Goal: Find specific page/section: Find specific page/section

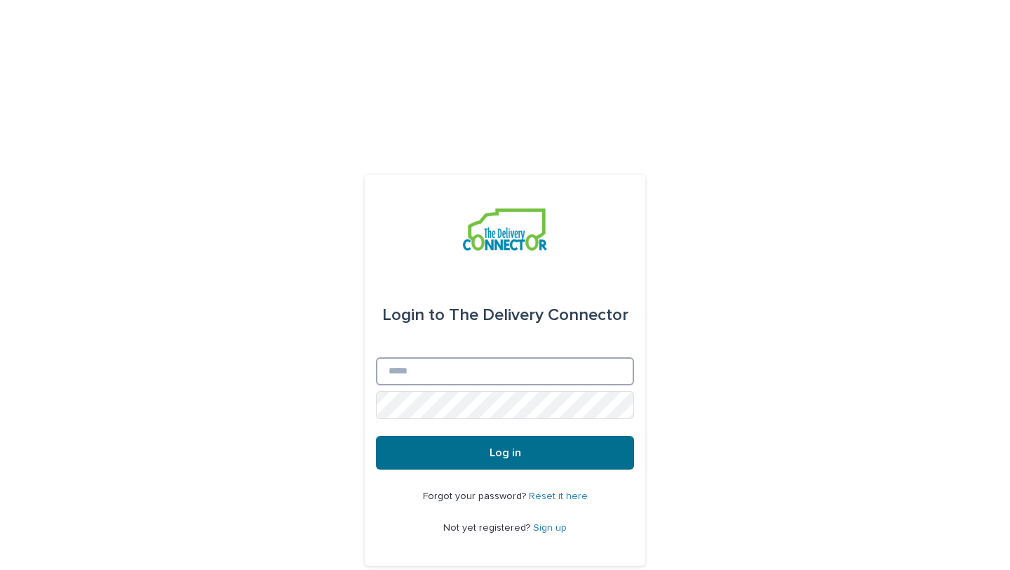
type input "**********"
click at [513, 447] on span "Log in" at bounding box center [506, 452] width 32 height 11
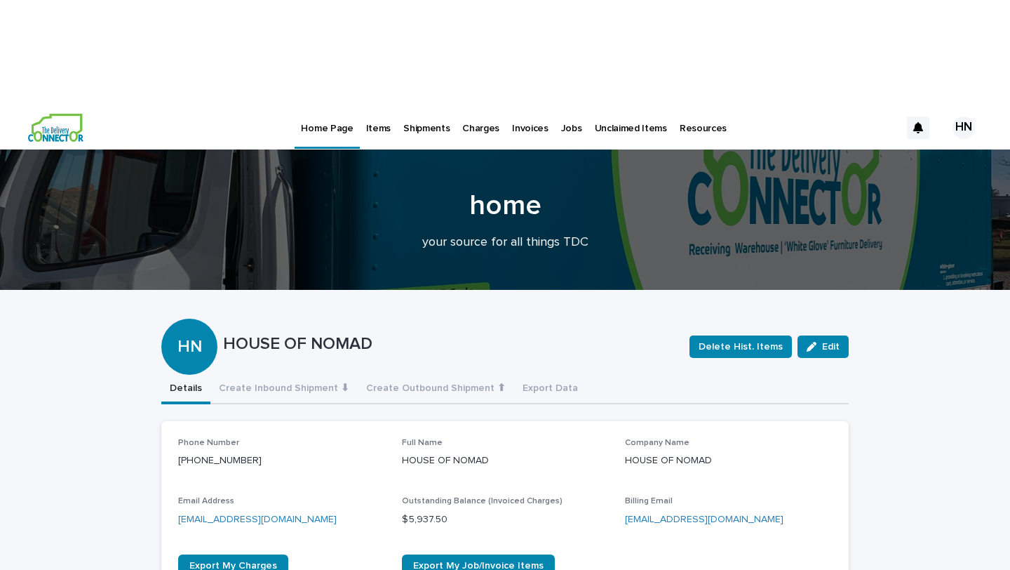
click at [566, 105] on p "Jobs" at bounding box center [571, 119] width 21 height 29
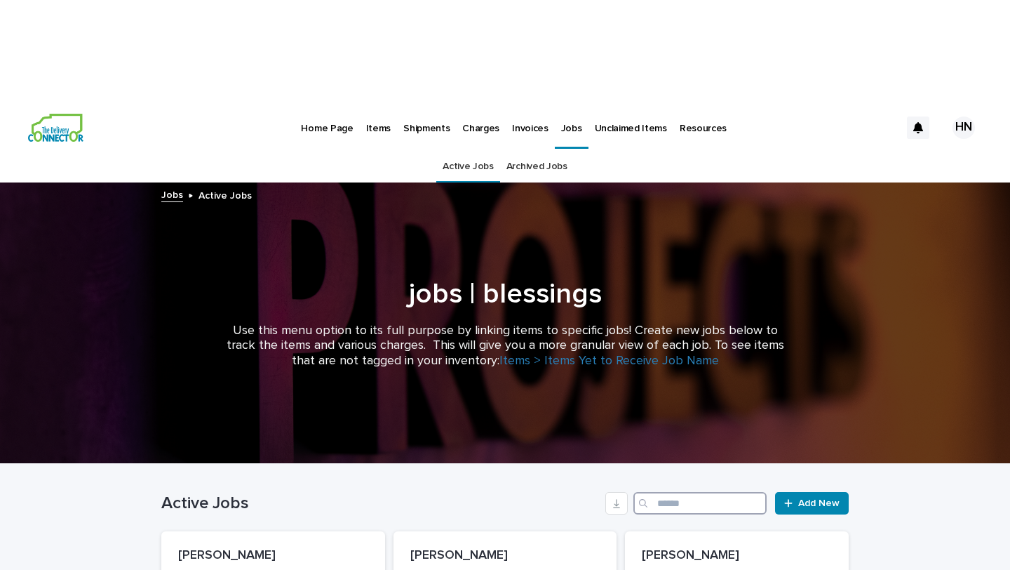
click at [674, 492] on input "Search" at bounding box center [700, 503] width 133 height 22
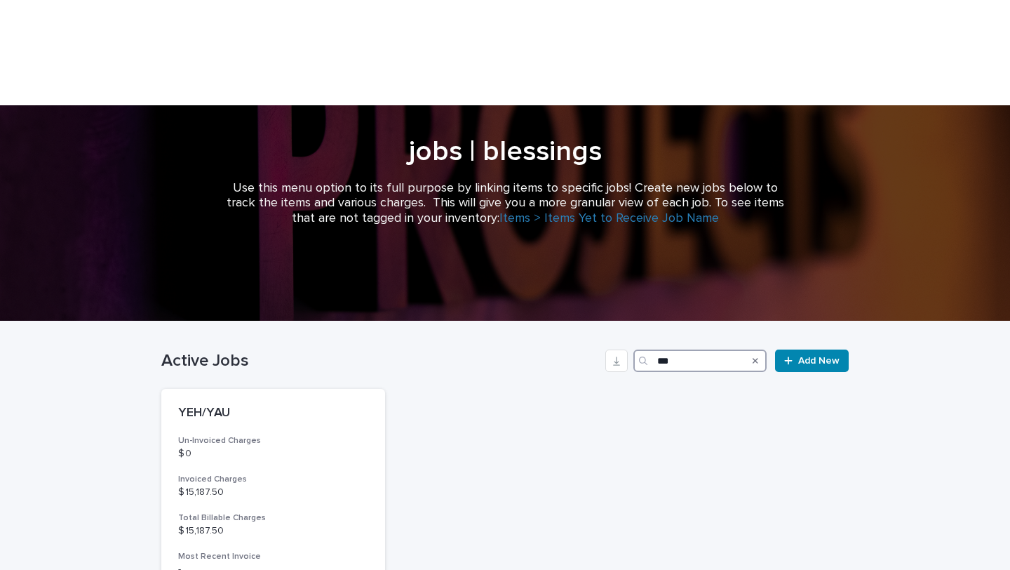
scroll to position [161, 0]
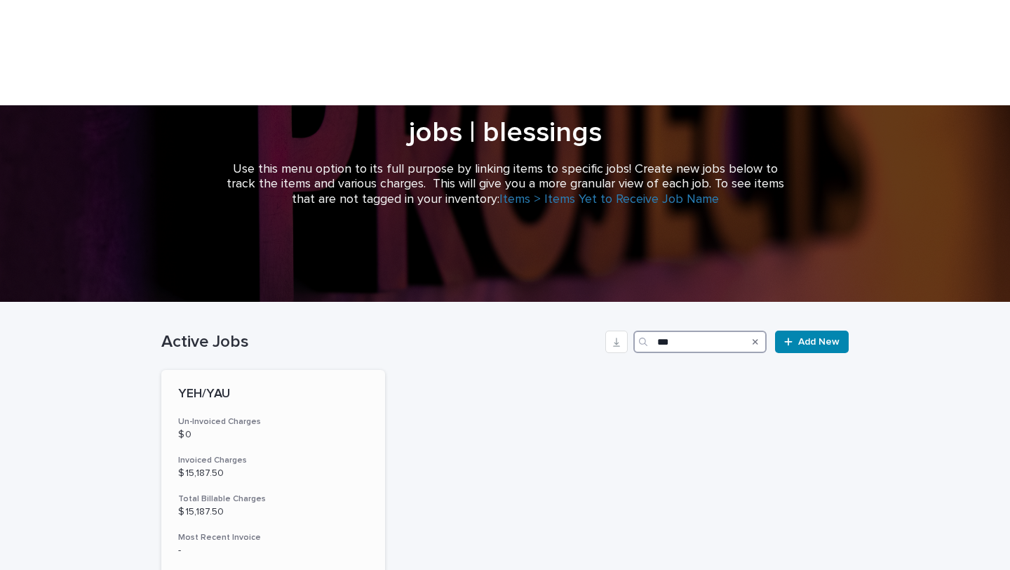
type input "***"
click at [276, 370] on div "YEH/YAU Un-Invoiced Charges $ 0 Invoiced Charges $ 15,187.50 Total Billable Cha…" at bounding box center [273, 491] width 224 height 242
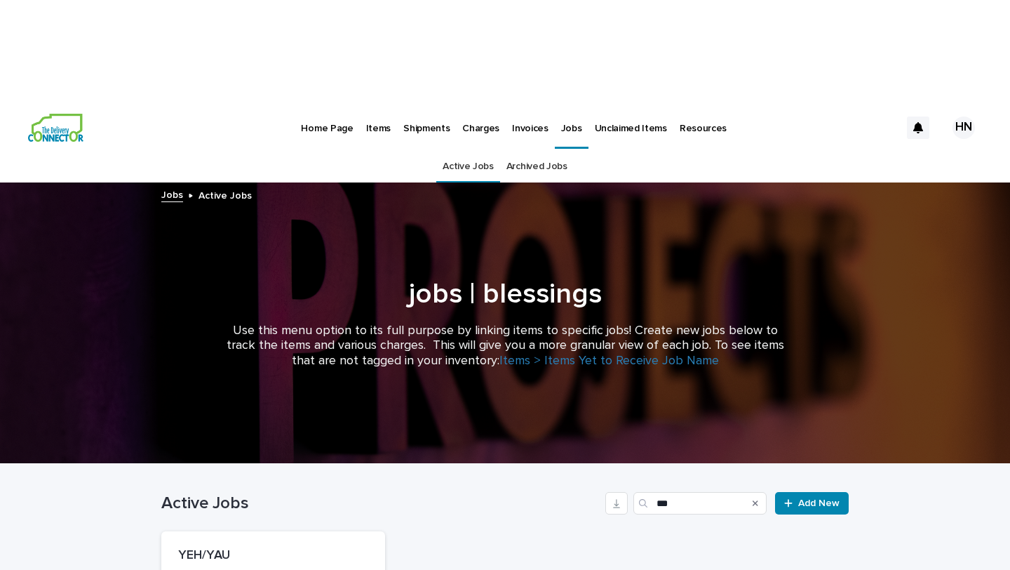
click at [756, 499] on icon "Search" at bounding box center [756, 503] width 6 height 8
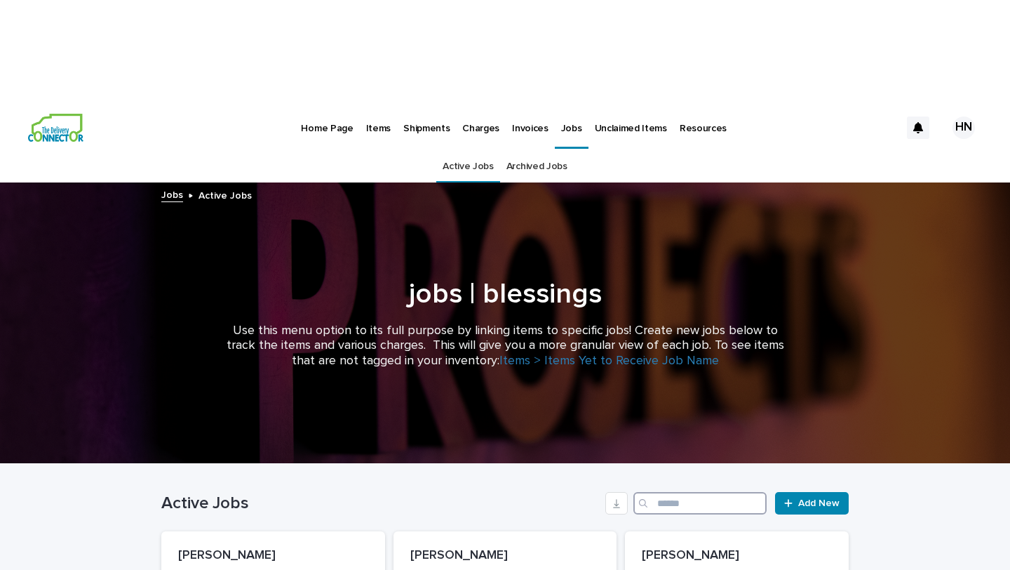
click at [747, 492] on input "Search" at bounding box center [700, 503] width 133 height 22
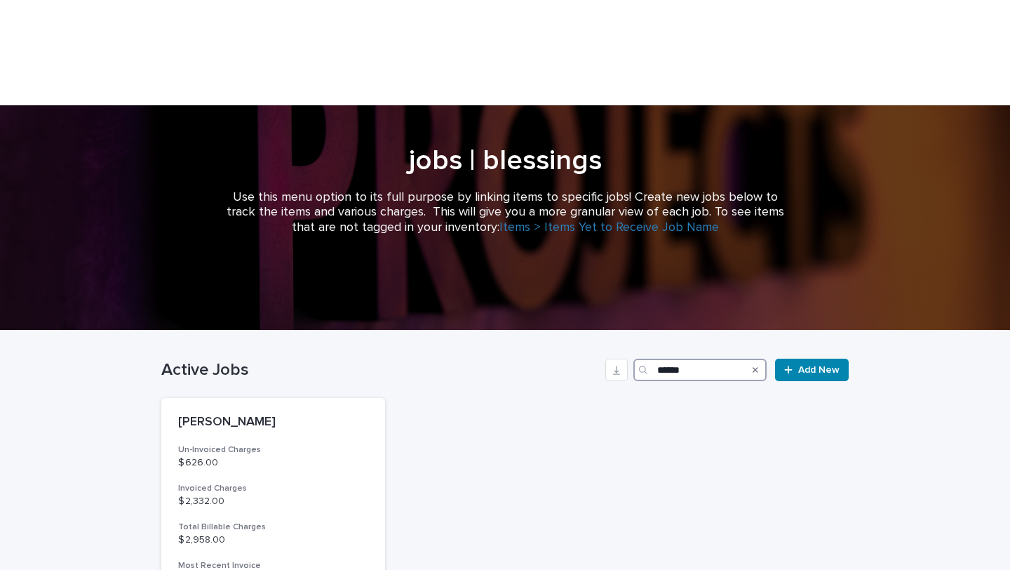
scroll to position [163, 0]
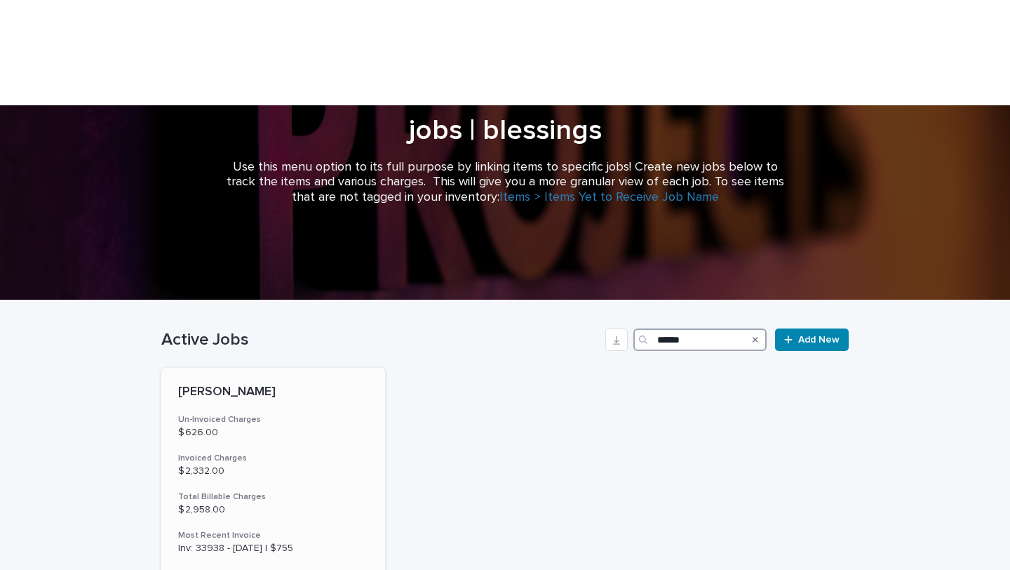
type input "******"
click at [334, 368] on div "MILLER Un-Invoiced Charges $ 626.00 Invoiced Charges $ 2,332.00 Total Billable …" at bounding box center [273, 489] width 224 height 242
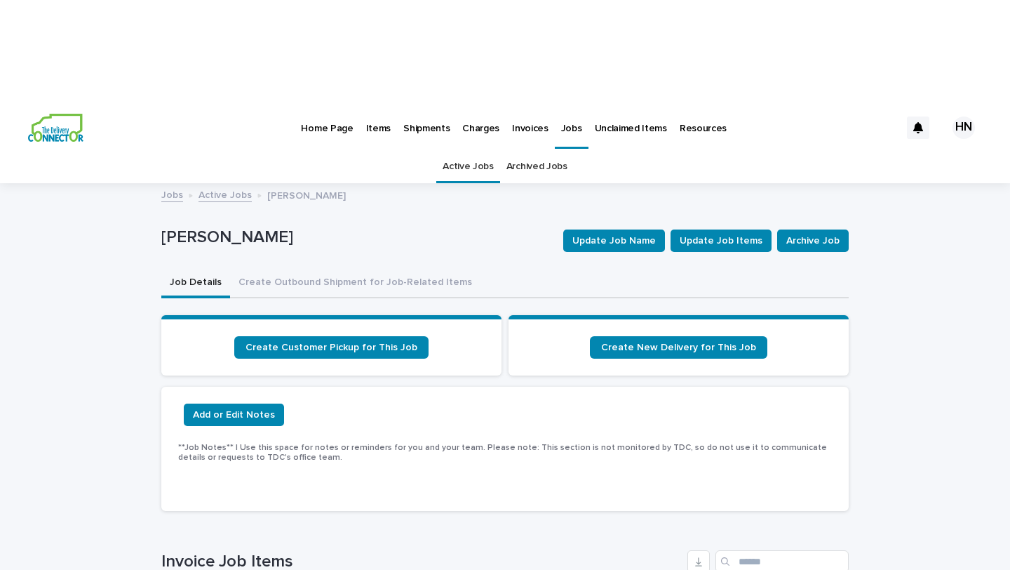
click at [563, 105] on p "Jobs" at bounding box center [571, 119] width 21 height 29
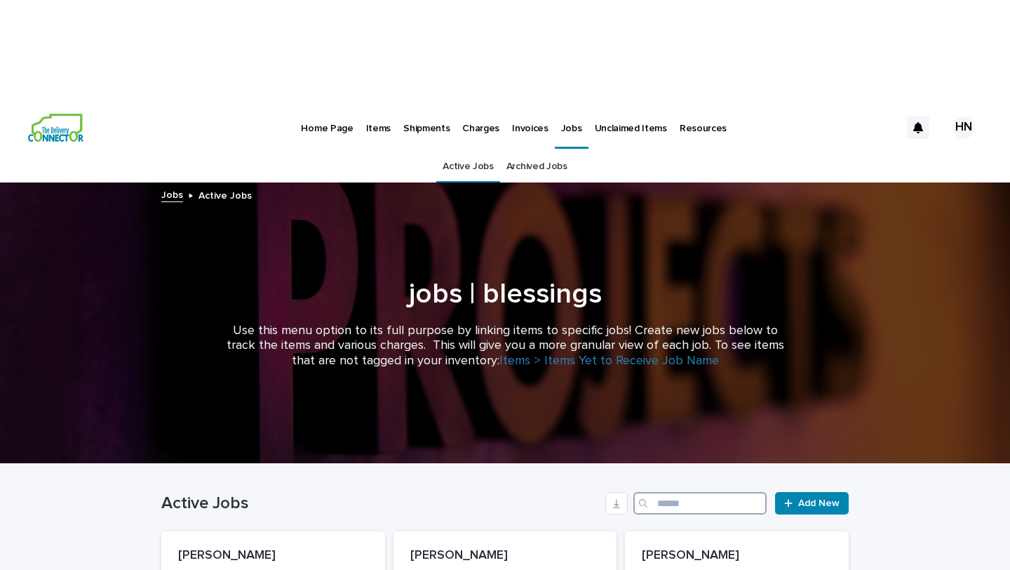
click at [691, 492] on input "Search" at bounding box center [700, 503] width 133 height 22
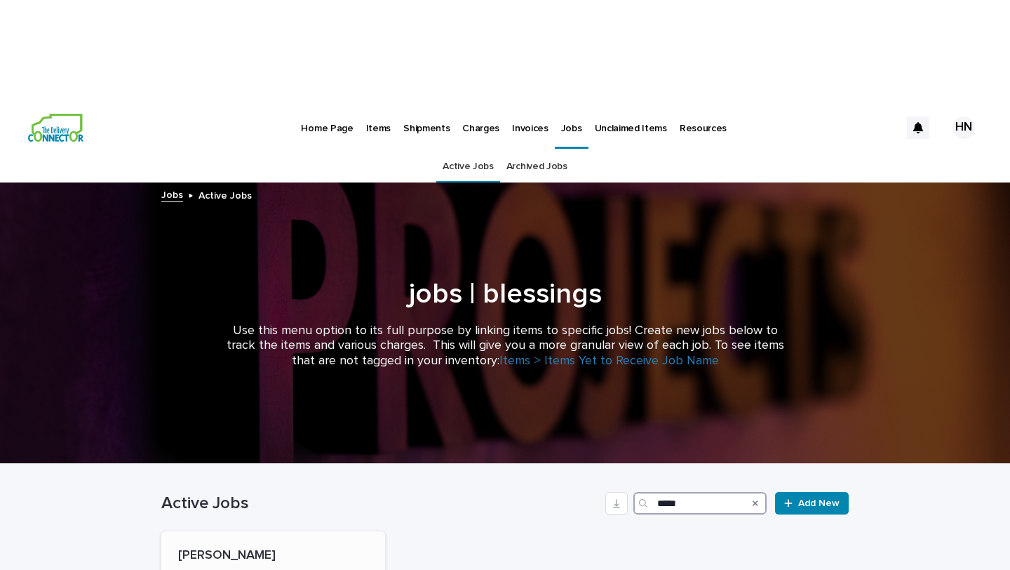
type input "*****"
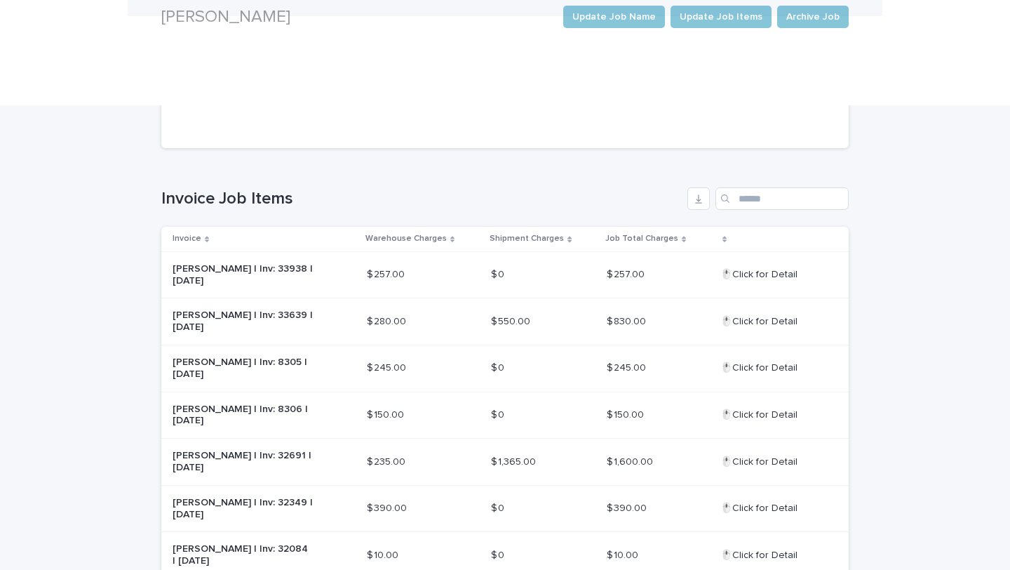
scroll to position [363, 0]
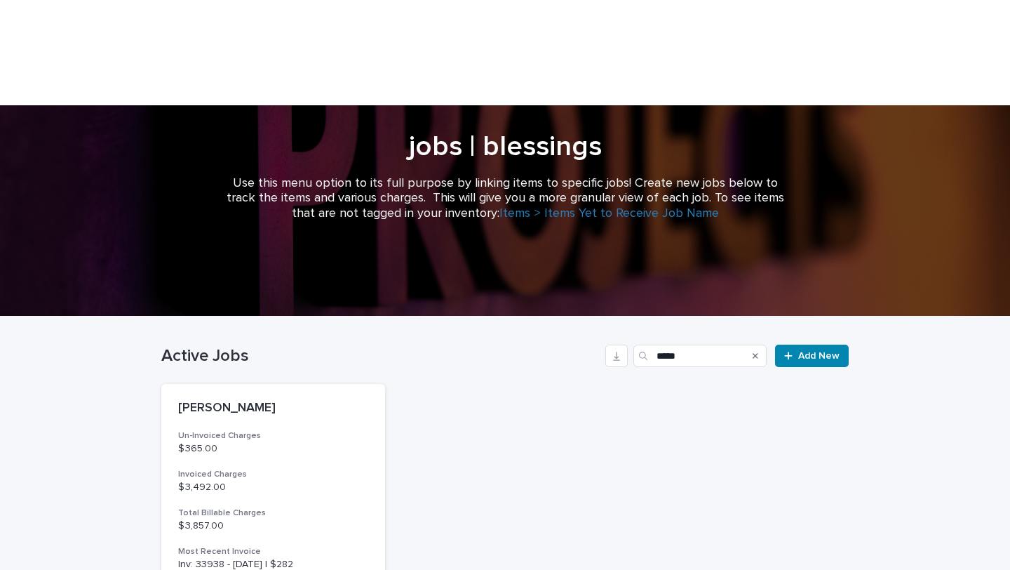
scroll to position [148, 0]
click at [754, 352] on icon "Search" at bounding box center [756, 355] width 6 height 6
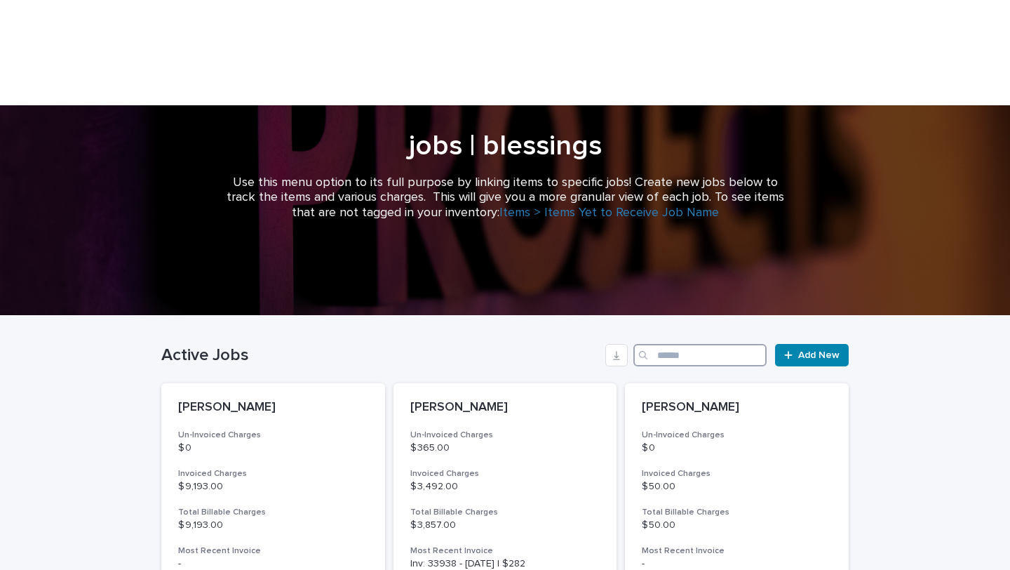
click at [754, 344] on input "Search" at bounding box center [700, 355] width 133 height 22
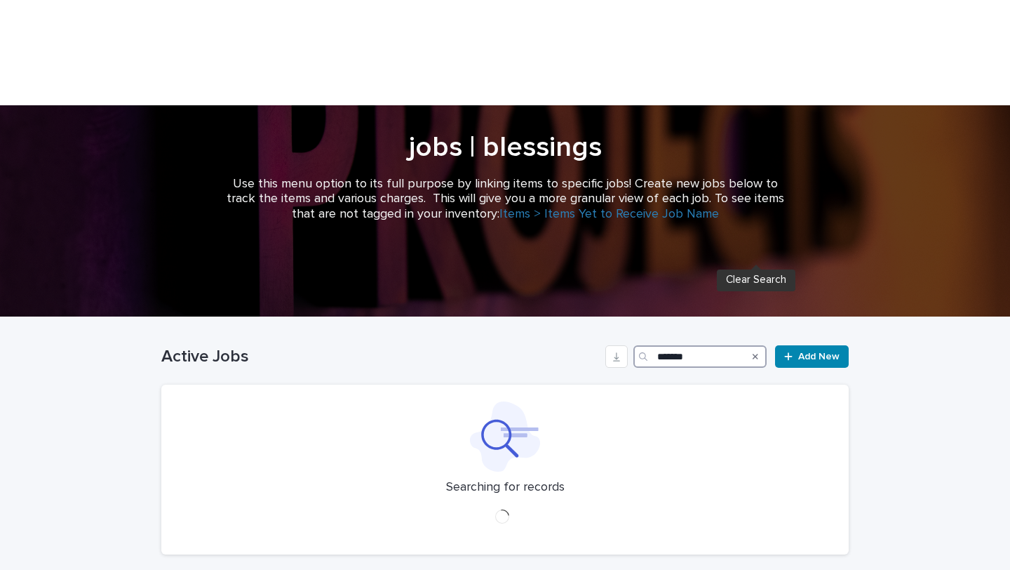
scroll to position [148, 0]
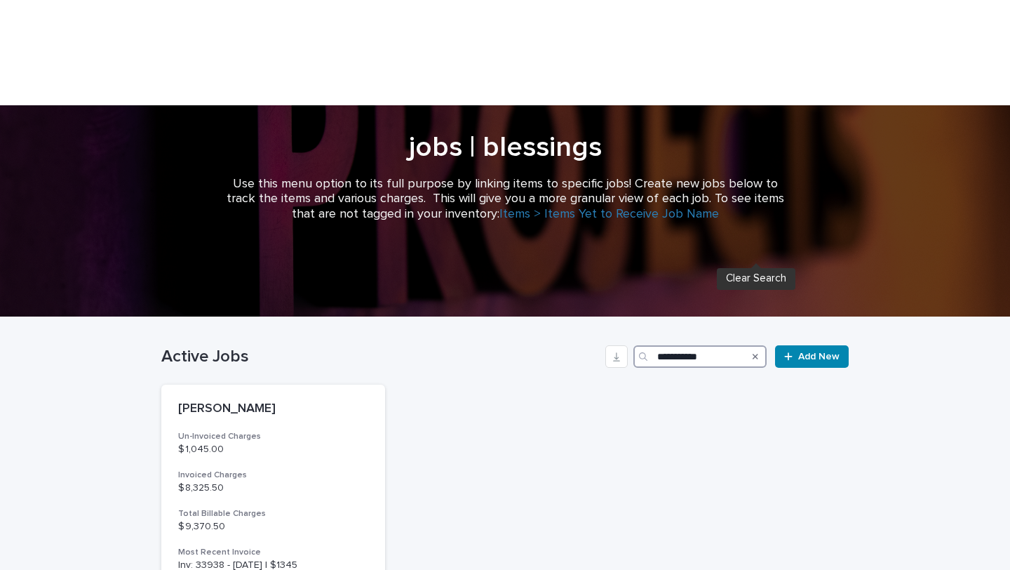
scroll to position [148, 0]
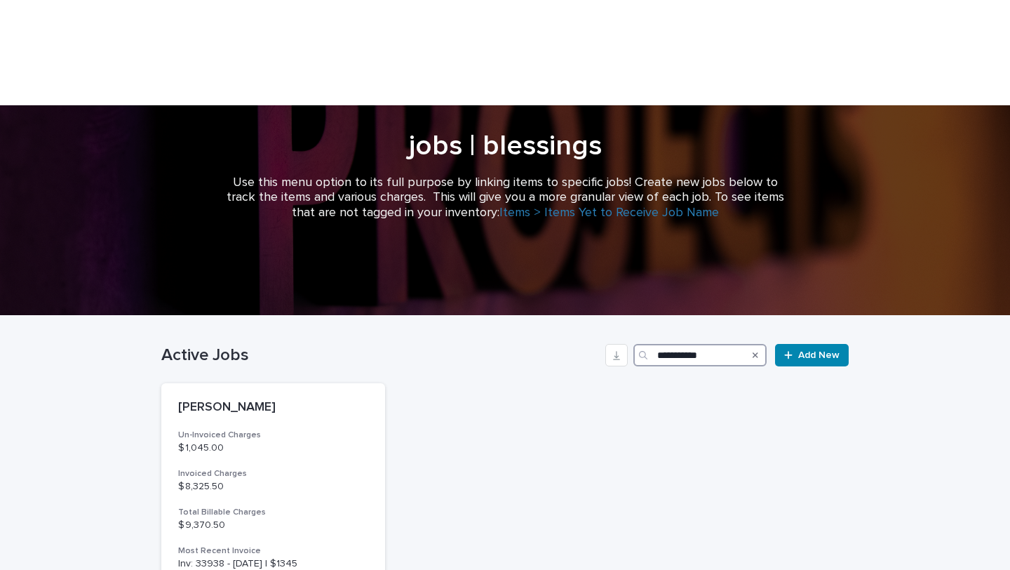
type input "**********"
click at [339, 399] on div "CRUTCHFIELD Un-Invoiced Charges $ 1,045.00 Invoiced Charges $ 8,325.50 Total Bi…" at bounding box center [273, 504] width 224 height 242
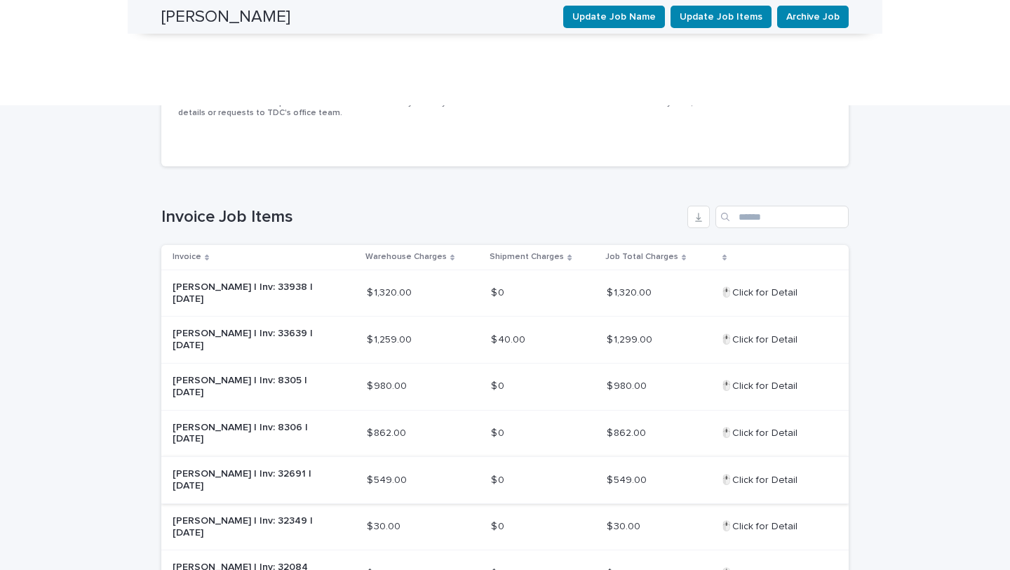
scroll to position [361, 0]
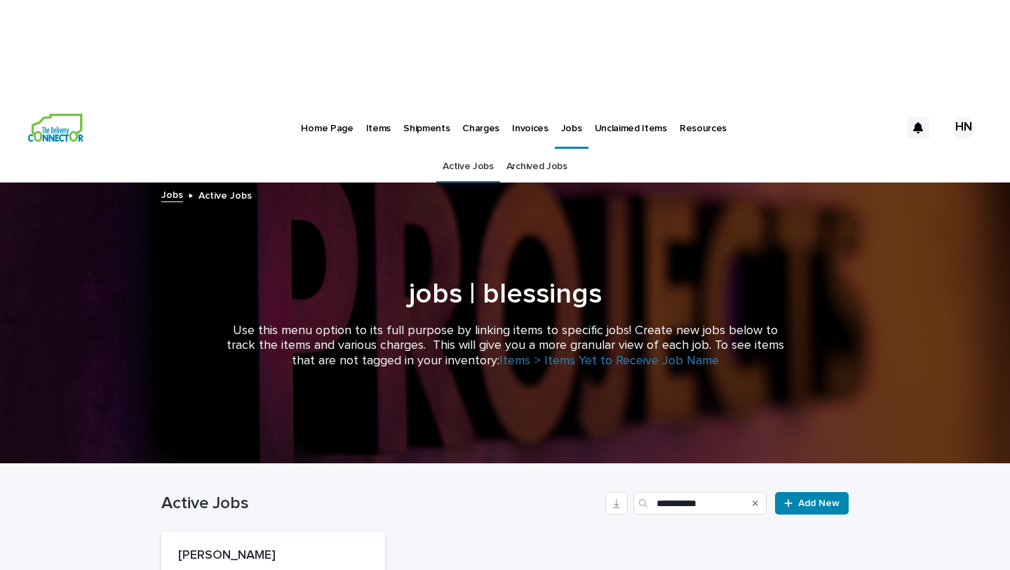
click at [681, 105] on p "Resources" at bounding box center [703, 119] width 47 height 29
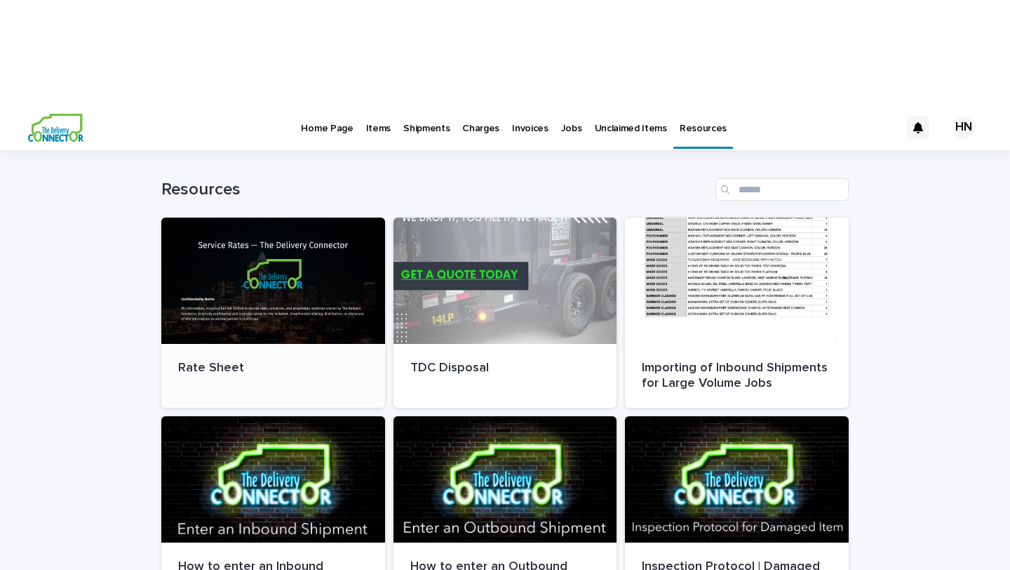
click at [305, 344] on div "Rate Sheet" at bounding box center [273, 368] width 224 height 49
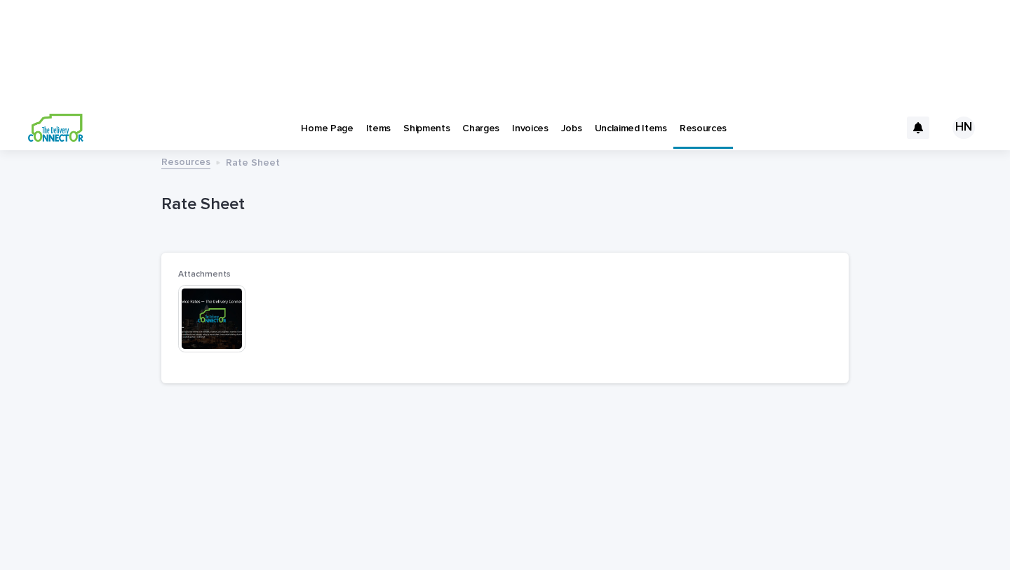
click at [215, 285] on img at bounding box center [211, 318] width 67 height 67
